Goal: Information Seeking & Learning: Find specific fact

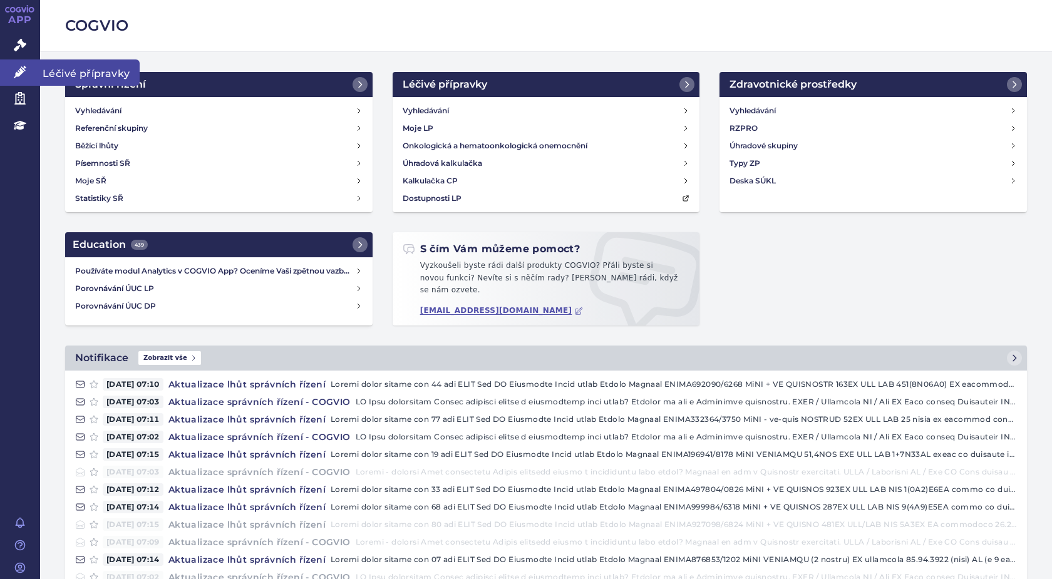
click at [44, 69] on span "Léčivé přípravky" at bounding box center [90, 72] width 100 height 26
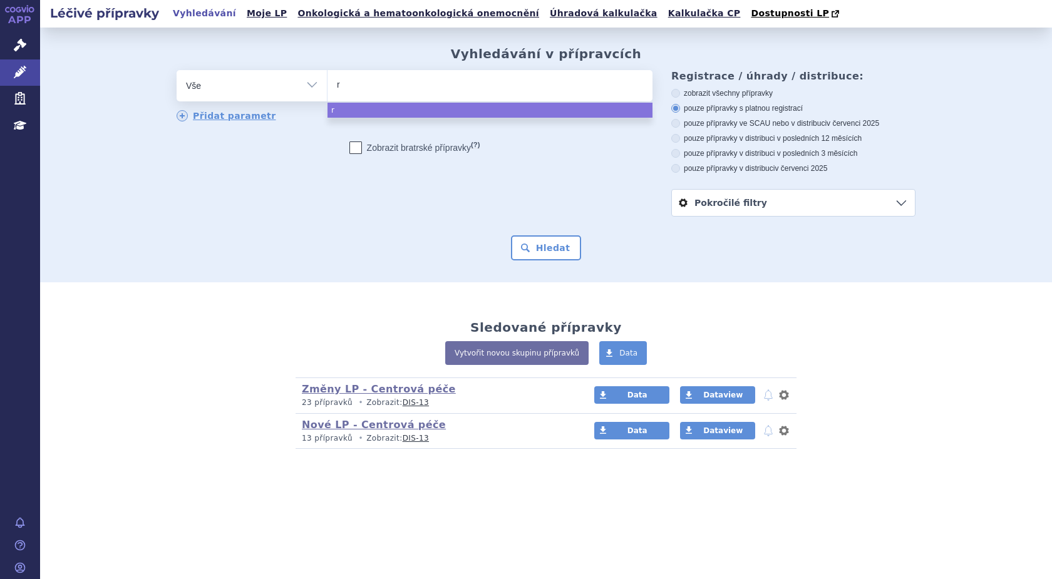
type input "ry"
type input "ryb"
type input "rybr"
type input "rybre"
type input "rybrev"
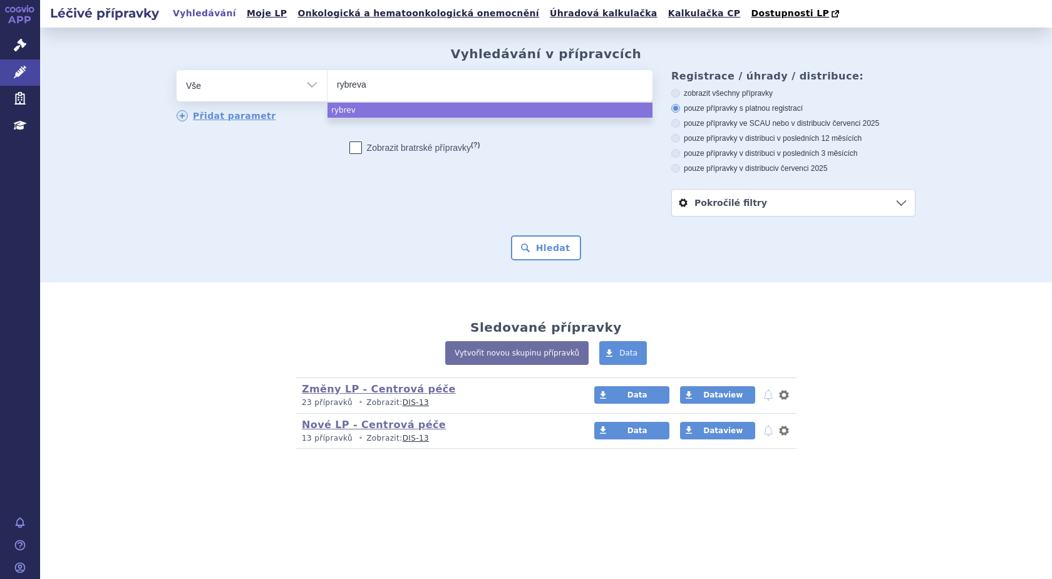
type input "rybrevan"
type input "rybrevant"
select select "rybrevant"
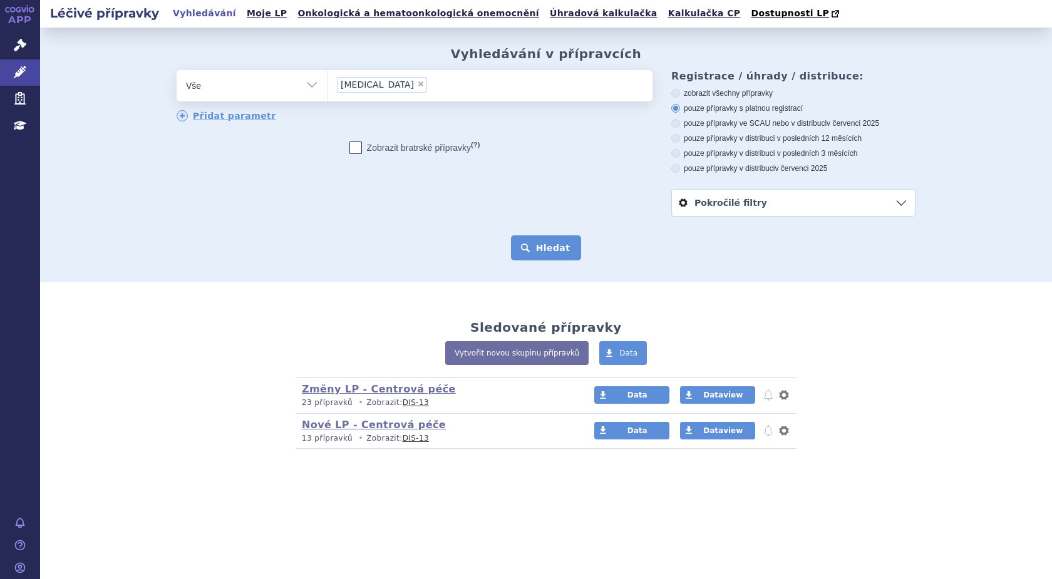
click at [531, 247] on button "Hledat" at bounding box center [546, 247] width 71 height 25
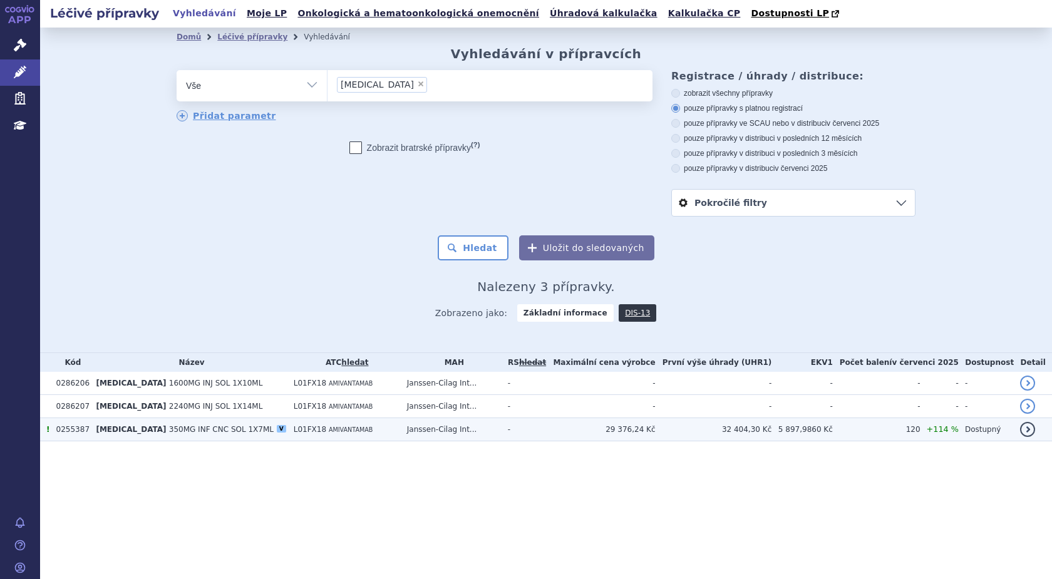
click at [172, 432] on span "350MG INF CNC SOL 1X7ML" at bounding box center [221, 429] width 105 height 9
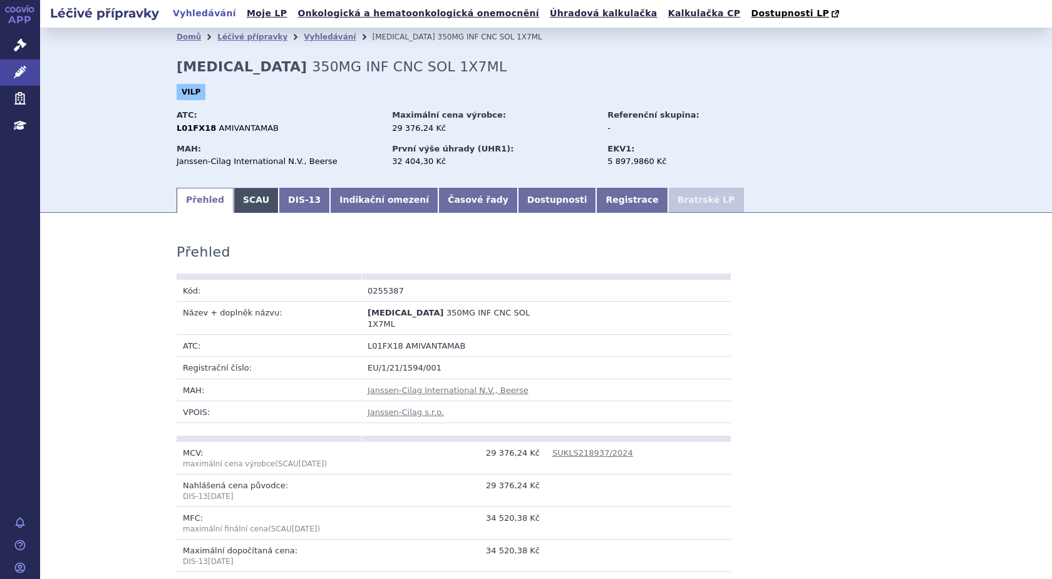
click at [240, 202] on link "SCAU" at bounding box center [255, 200] width 45 height 25
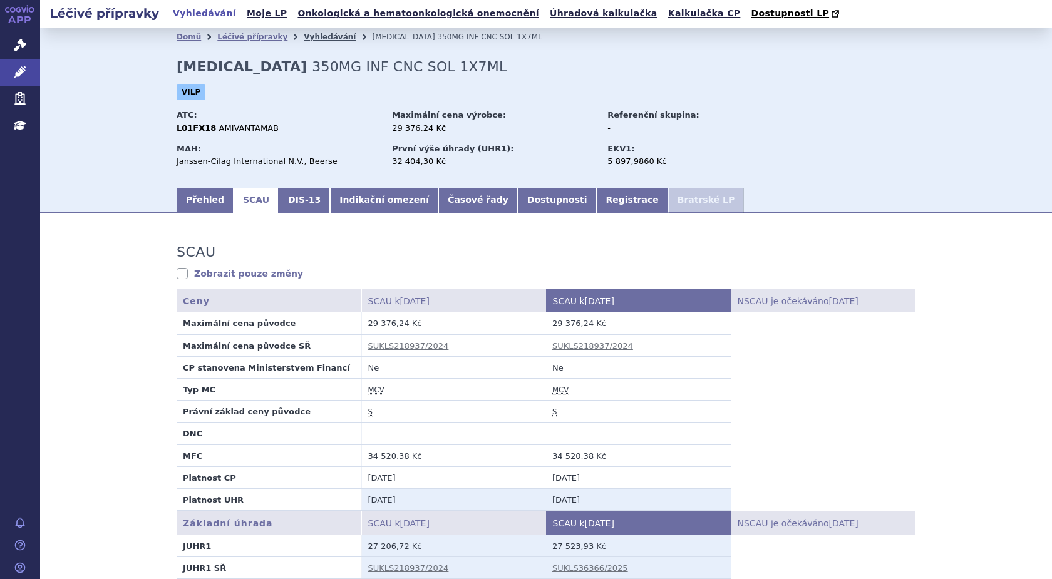
click at [310, 36] on link "Vyhledávání" at bounding box center [330, 37] width 52 height 9
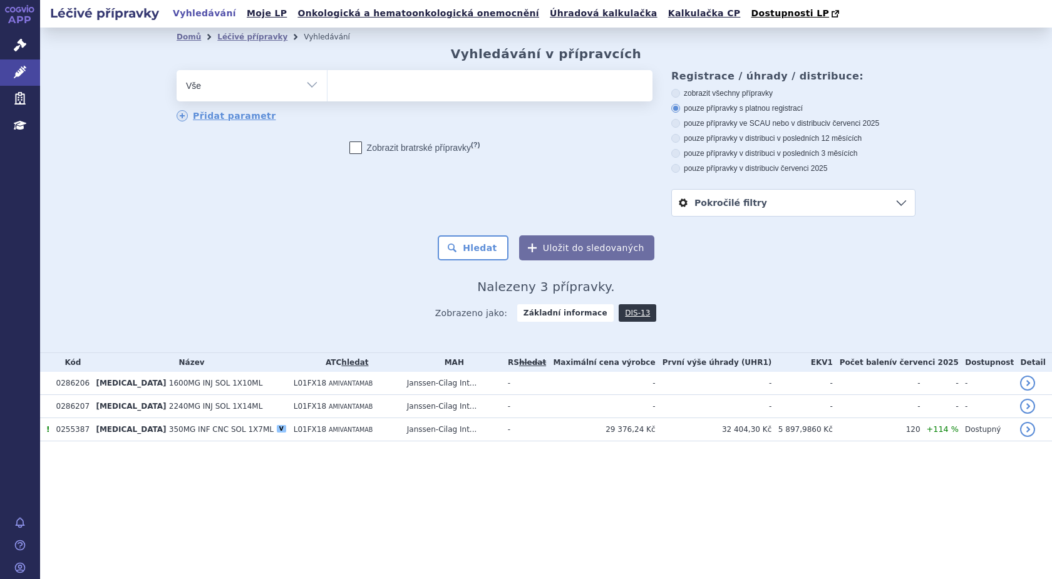
select select
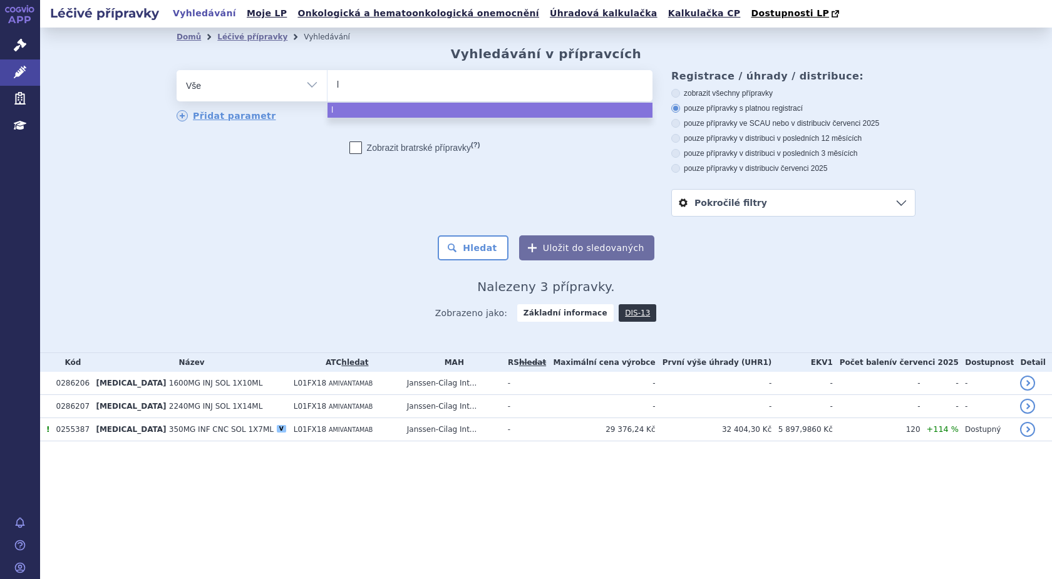
type input "la"
type input "laz"
type input "lazc"
type input "lazcl"
type input "lazclu"
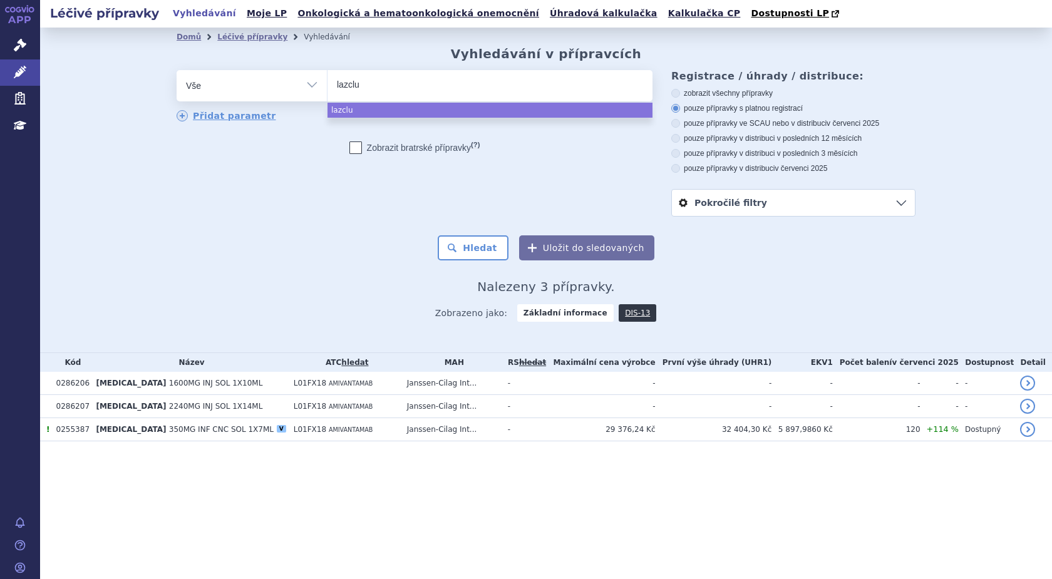
type input "lazcluz"
type input "lazcluze"
select select "lazcluze"
click at [489, 253] on button "Hledat" at bounding box center [473, 247] width 71 height 25
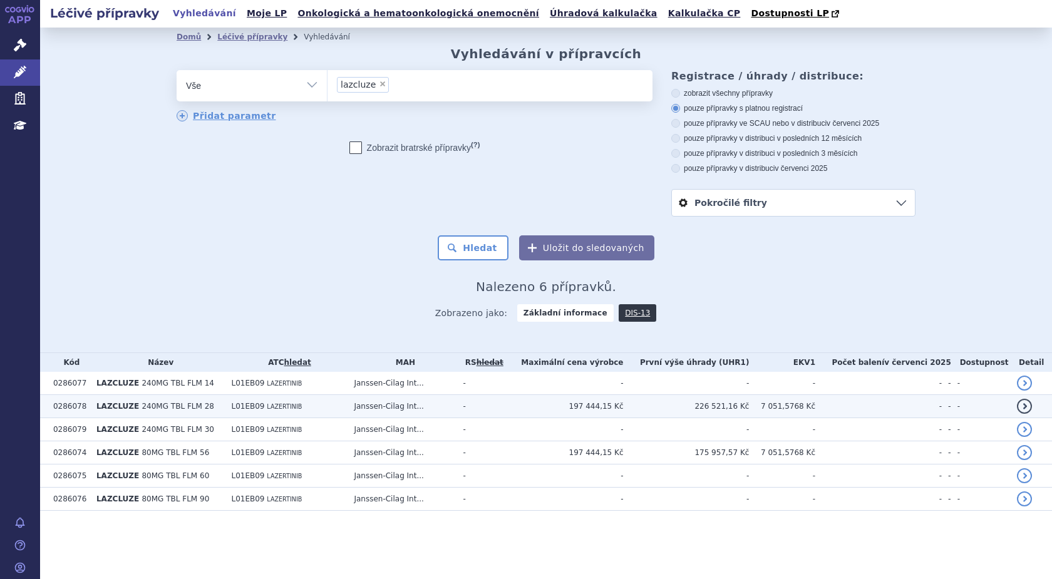
click at [117, 409] on span "LAZCLUZE" at bounding box center [117, 406] width 43 height 9
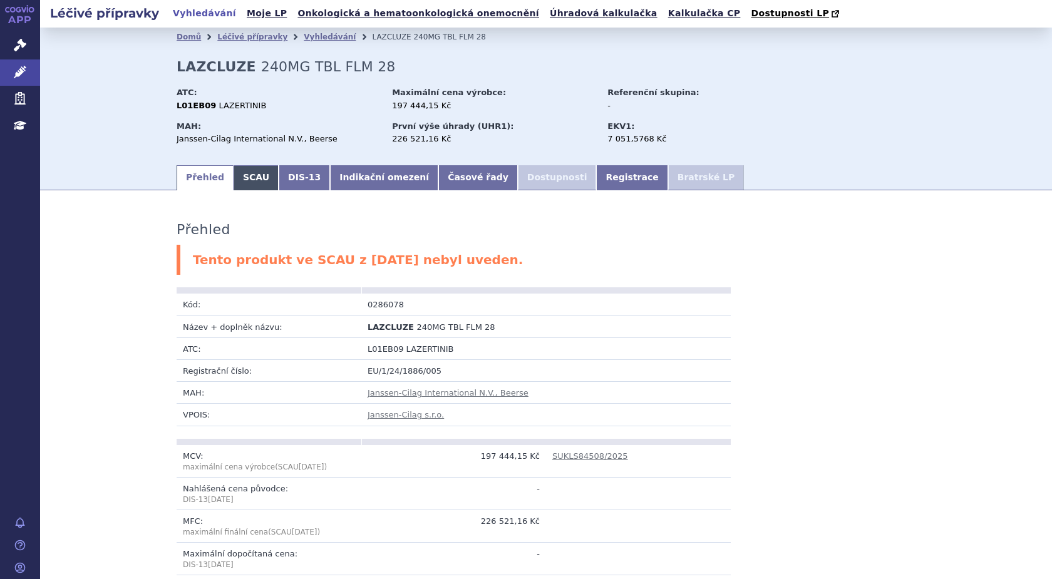
click at [248, 181] on link "SCAU" at bounding box center [255, 177] width 45 height 25
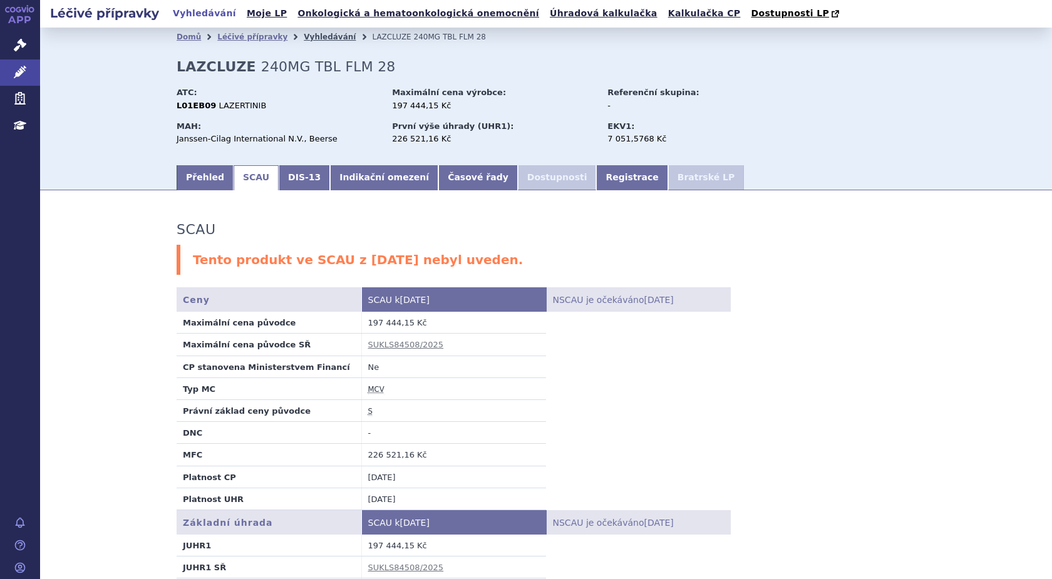
click at [308, 38] on link "Vyhledávání" at bounding box center [330, 37] width 52 height 9
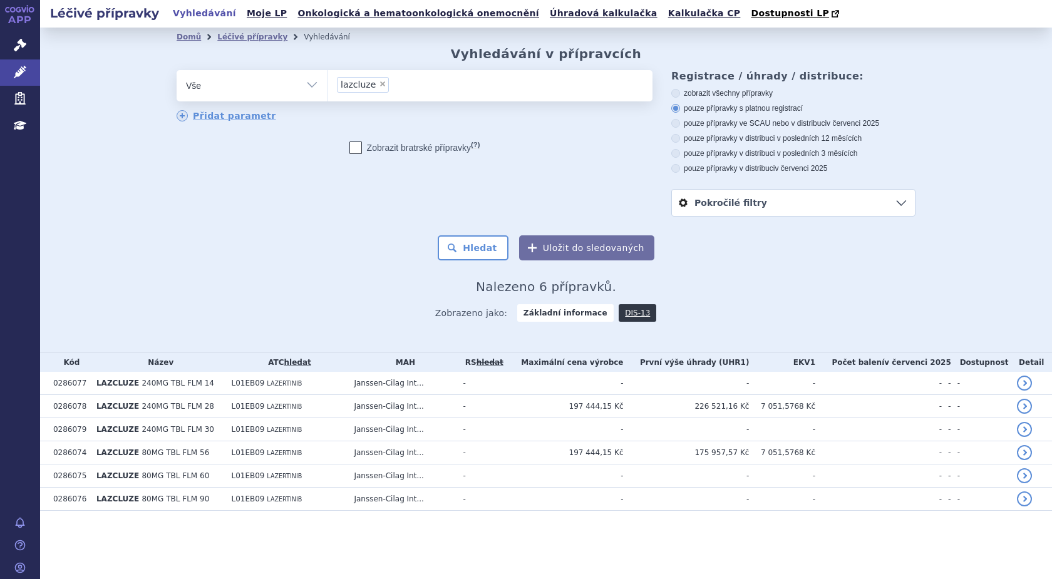
click at [379, 83] on span "×" at bounding box center [383, 84] width 8 height 8
click at [327, 83] on select "lazcluze" at bounding box center [327, 84] width 1 height 31
select select
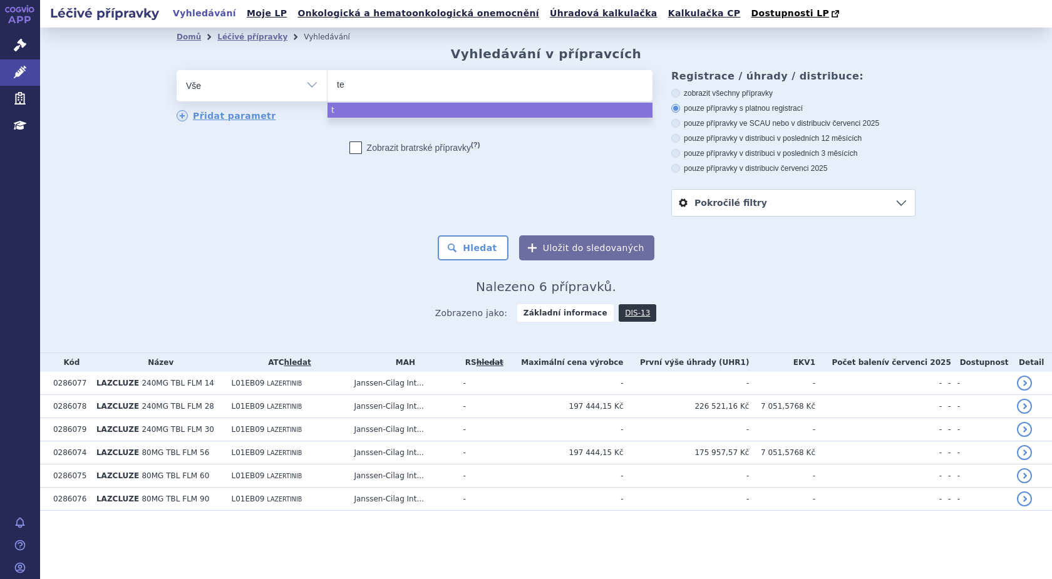
type input "tep"
type input "tepm"
type input "tepme"
type input "tepmet"
type input "tepmetk"
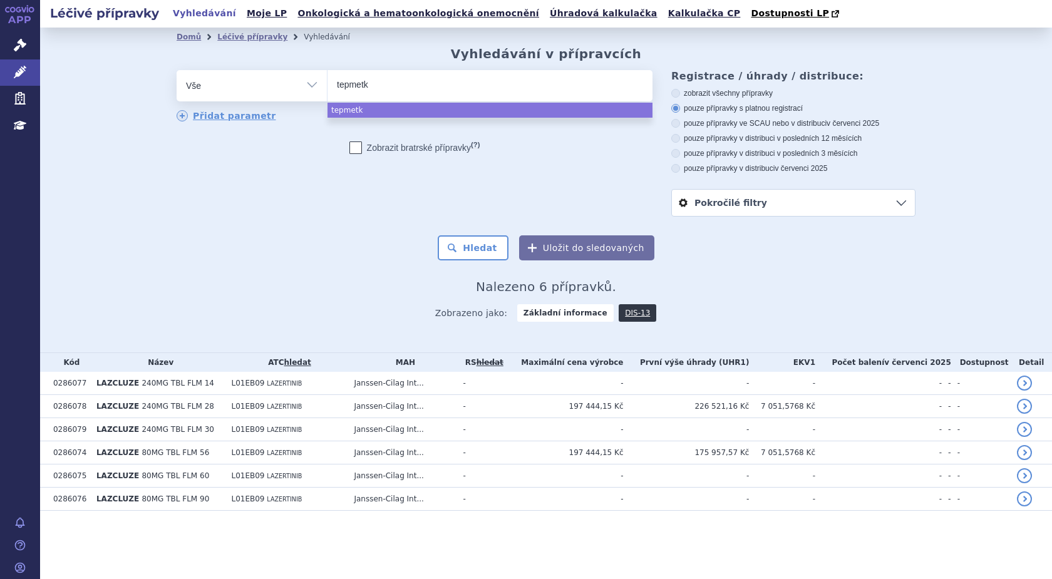
type input "tepmetko"
select select "tepmetko"
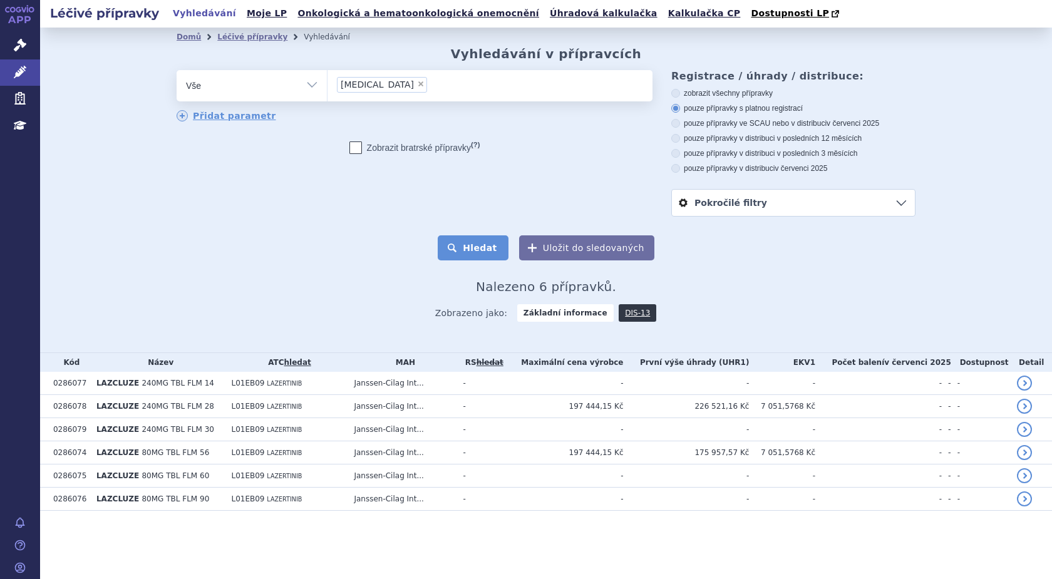
click at [478, 242] on button "Hledat" at bounding box center [473, 247] width 71 height 25
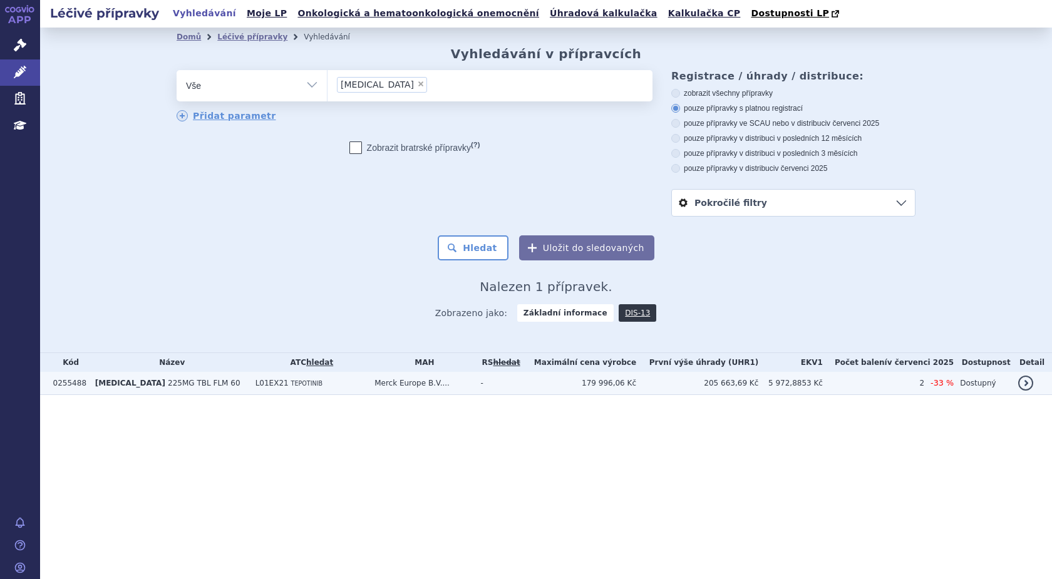
click at [129, 385] on span "[MEDICAL_DATA]" at bounding box center [130, 383] width 70 height 9
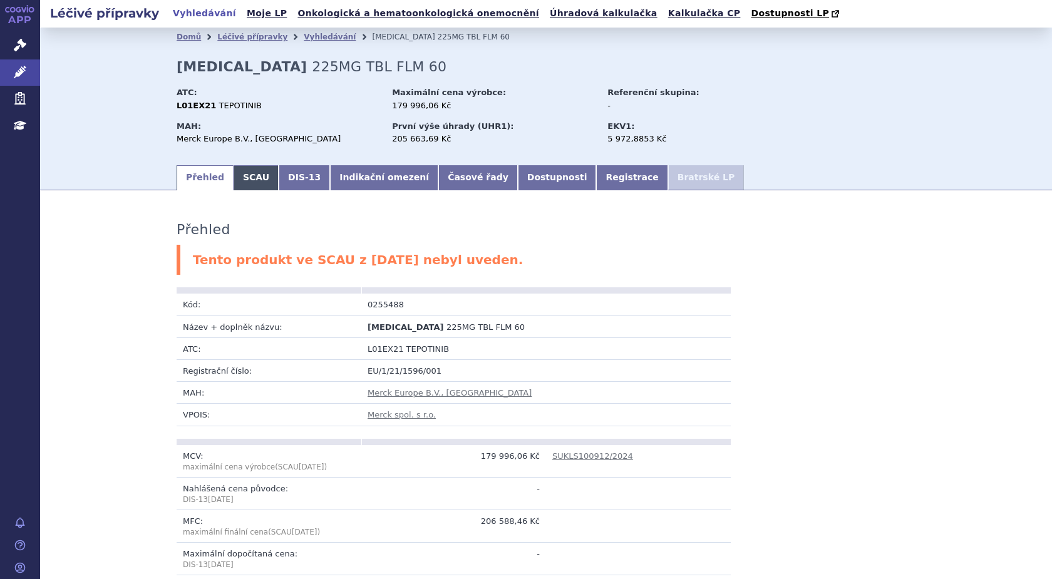
click at [248, 180] on link "SCAU" at bounding box center [255, 177] width 45 height 25
